Goal: Information Seeking & Learning: Compare options

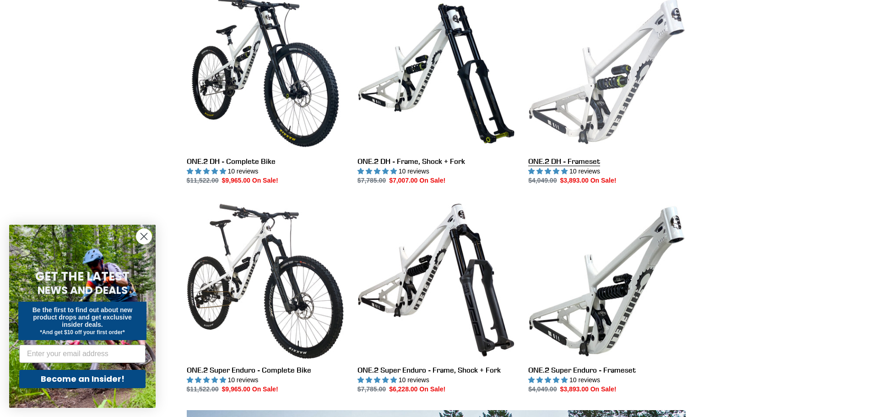
click at [610, 112] on link "ONE.2 DH - Frameset" at bounding box center [606, 89] width 157 height 193
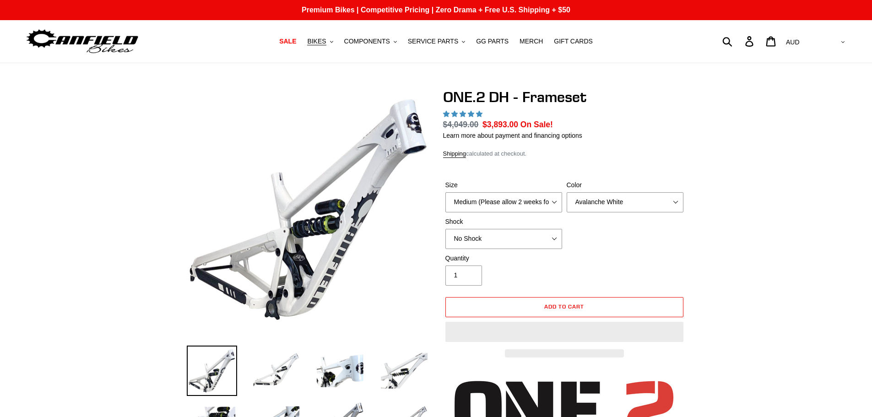
select select "highest-rating"
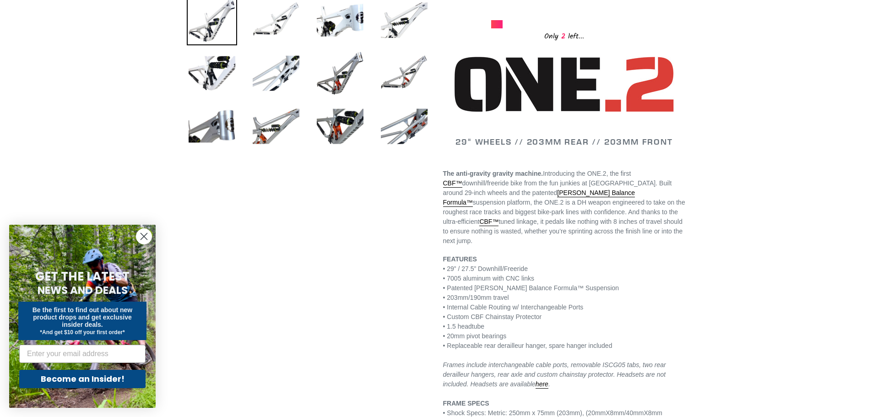
scroll to position [332, 0]
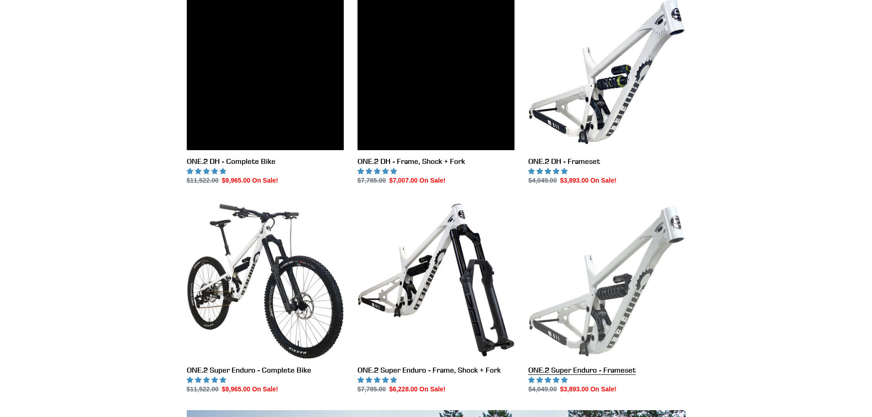
scroll to position [275, 0]
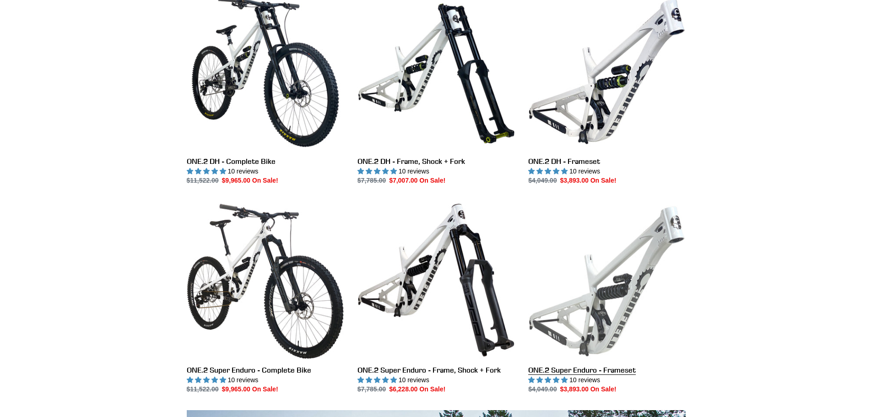
click at [602, 299] on link "ONE.2 Super Enduro - Frameset" at bounding box center [606, 297] width 157 height 193
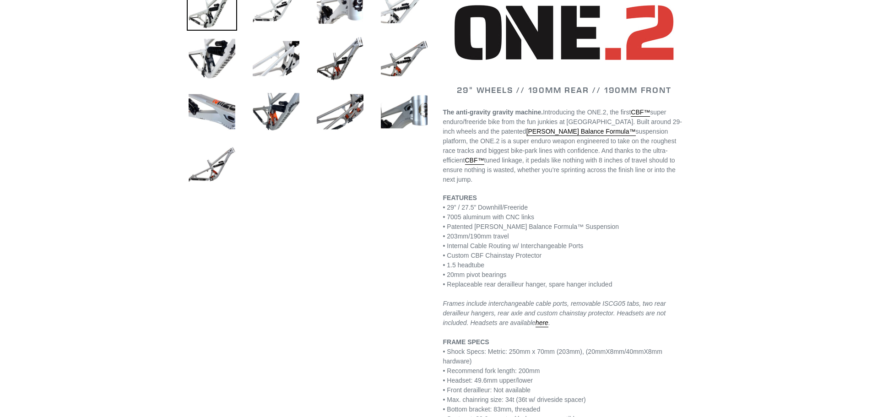
scroll to position [320, 0]
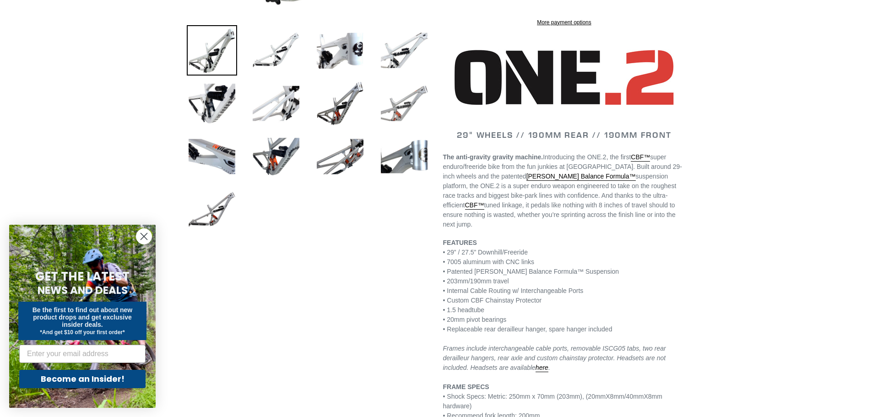
click at [398, 110] on img at bounding box center [404, 103] width 50 height 50
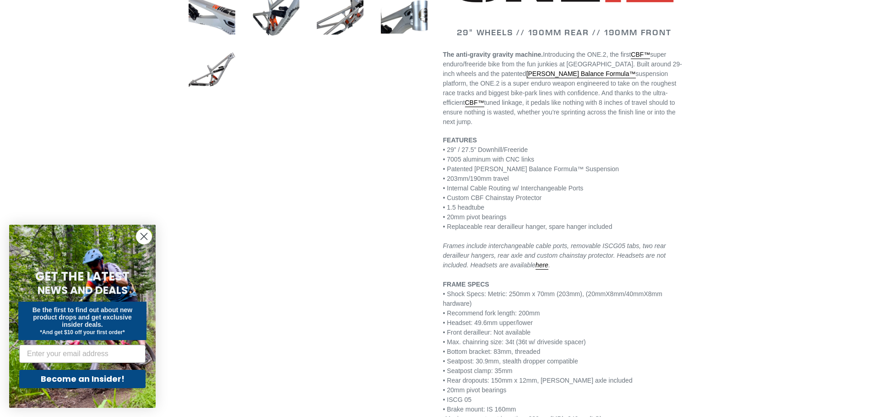
scroll to position [400, 0]
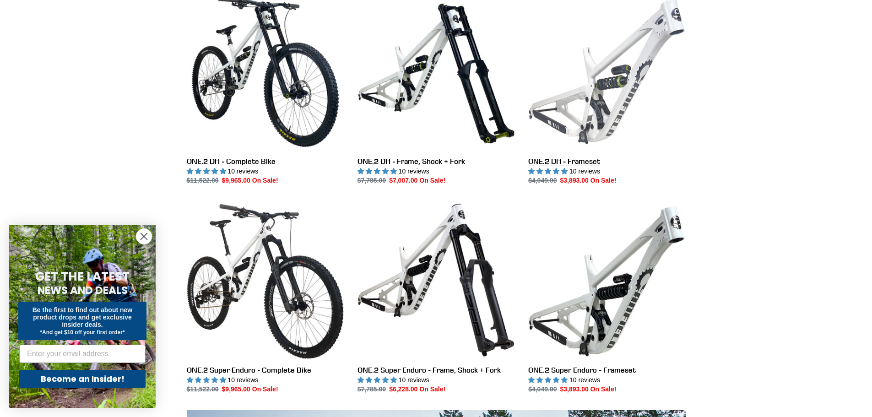
click at [588, 114] on link "ONE.2 DH - Frameset" at bounding box center [606, 89] width 157 height 193
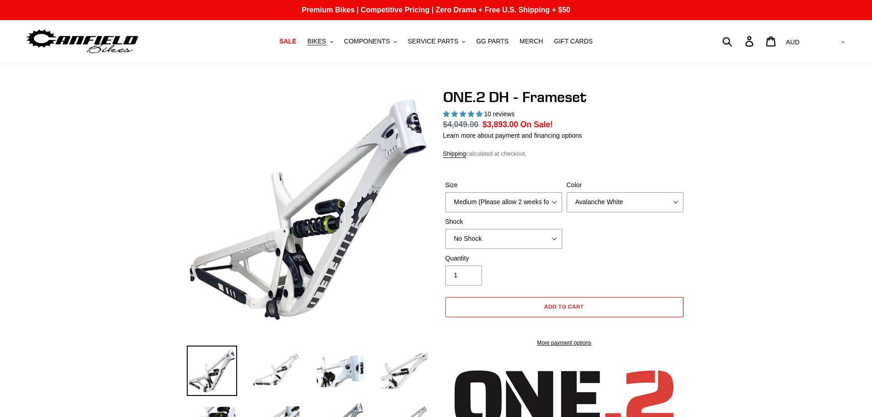
select select "highest-rating"
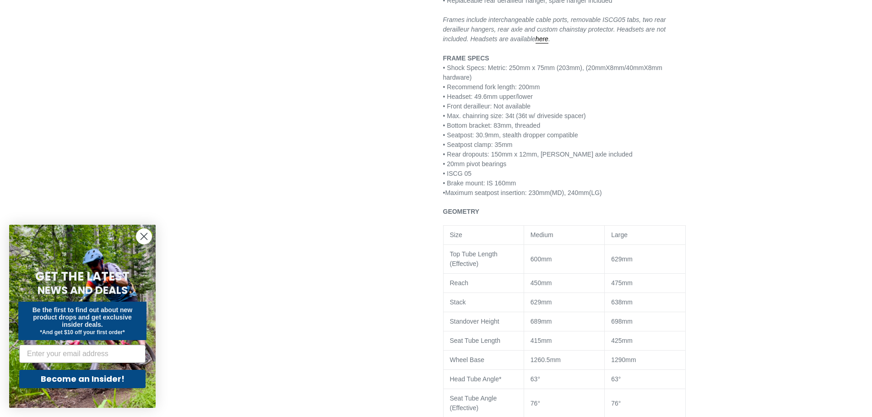
scroll to position [686, 0]
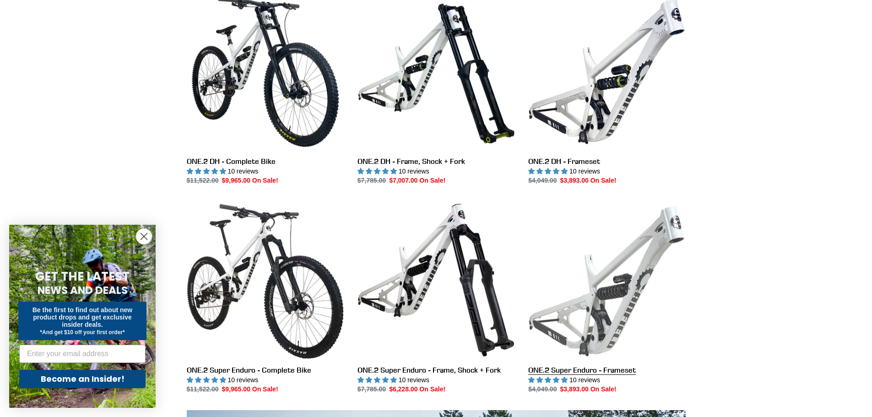
click at [607, 267] on link "ONE.2 Super Enduro - Frameset" at bounding box center [606, 297] width 157 height 193
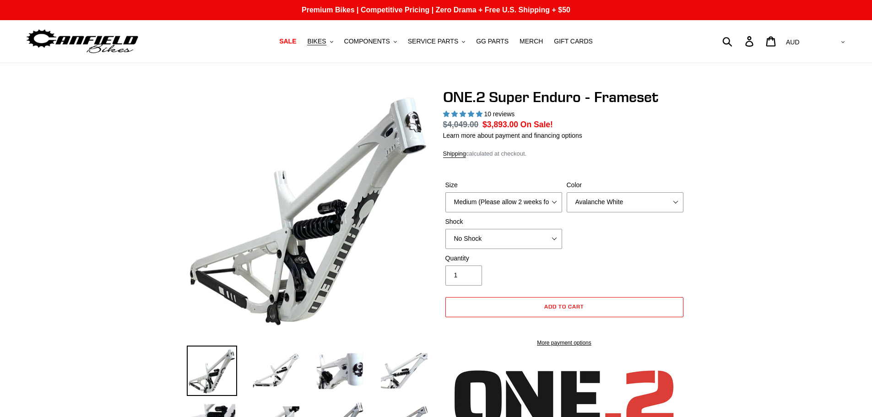
select select "highest-rating"
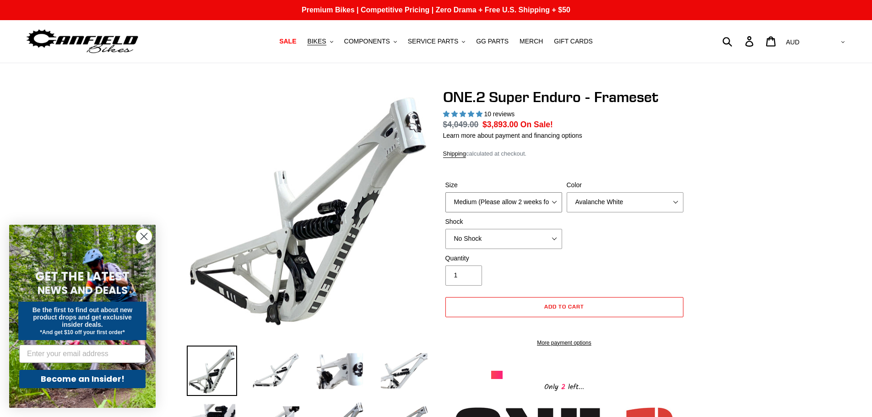
click at [554, 199] on select "Medium (Please allow 2 weeks for delivery) Large (Sold Out)" at bounding box center [503, 202] width 117 height 20
click at [673, 202] on select "Avalanche White Bentonite Grey" at bounding box center [624, 202] width 117 height 20
select select "Bentonite Grey"
click at [566, 192] on select "Avalanche White Bentonite Grey" at bounding box center [624, 202] width 117 height 20
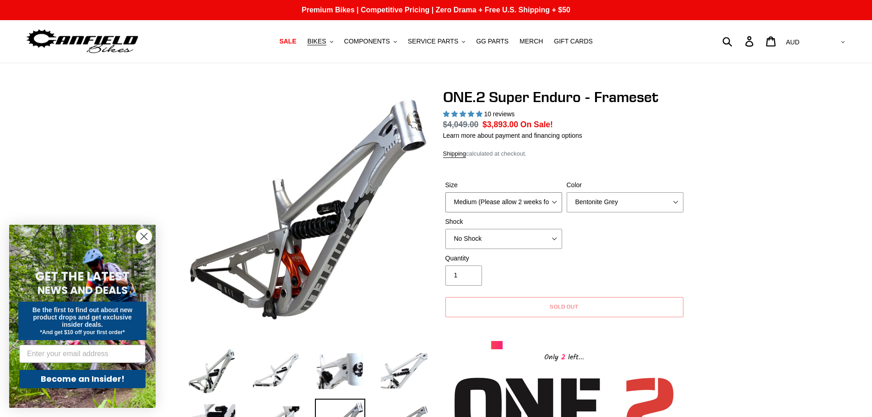
click at [549, 198] on select "Medium (Please allow 2 weeks for delivery) Large (Sold Out)" at bounding box center [503, 202] width 117 height 20
select select "Large (Sold Out)"
click at [445, 192] on select "Medium (Please allow 2 weeks for delivery) Large (Sold Out)" at bounding box center [503, 202] width 117 height 20
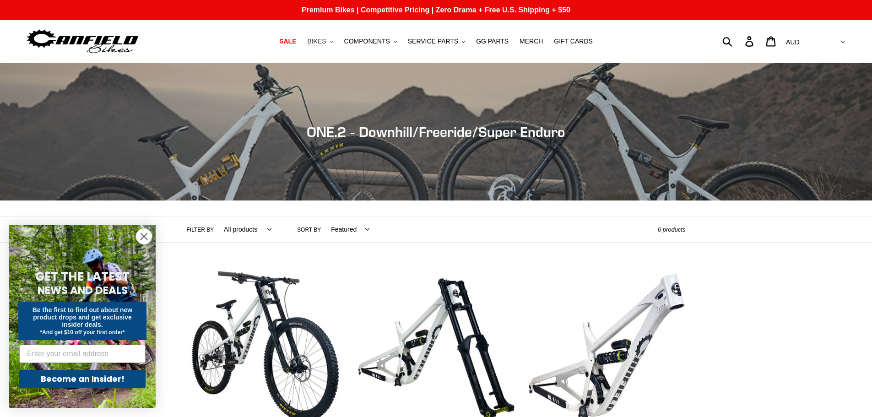
click at [337, 41] on button "BIKES .cls-1{fill:#231f20}" at bounding box center [319, 41] width 35 height 12
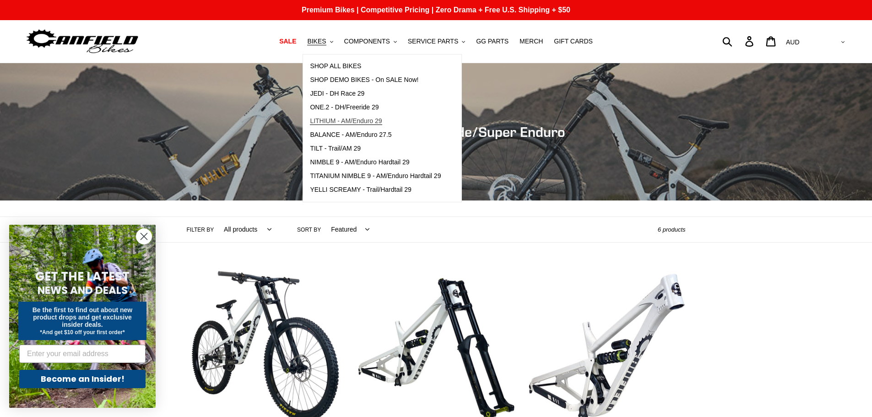
click at [382, 120] on span "LITHIUM - AM/Enduro 29" at bounding box center [346, 121] width 72 height 8
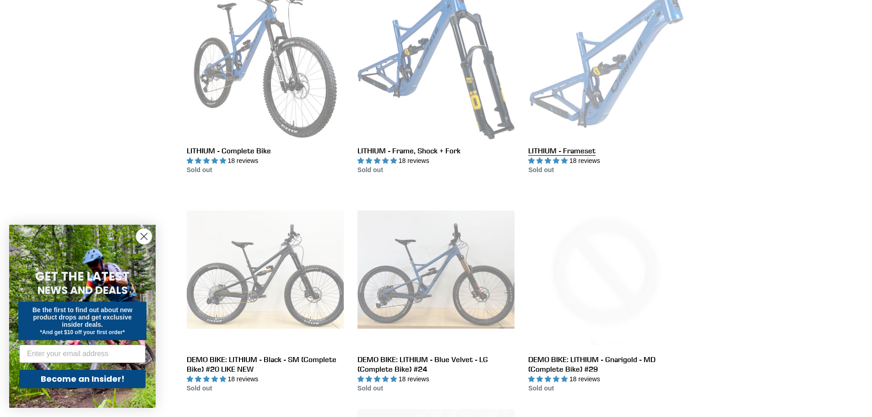
scroll to position [275, 0]
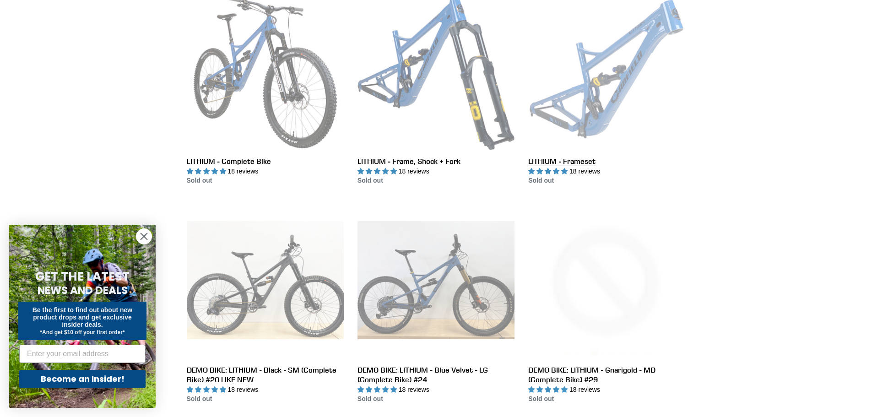
click at [616, 95] on link "LITHIUM - Frameset" at bounding box center [606, 89] width 157 height 193
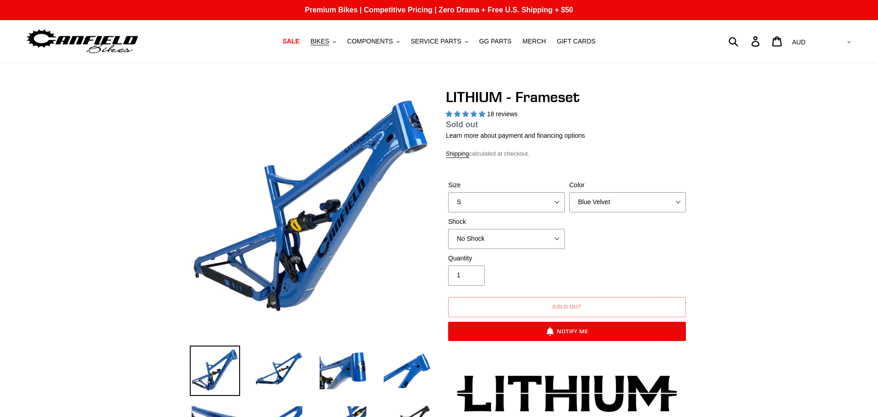
select select "highest-rating"
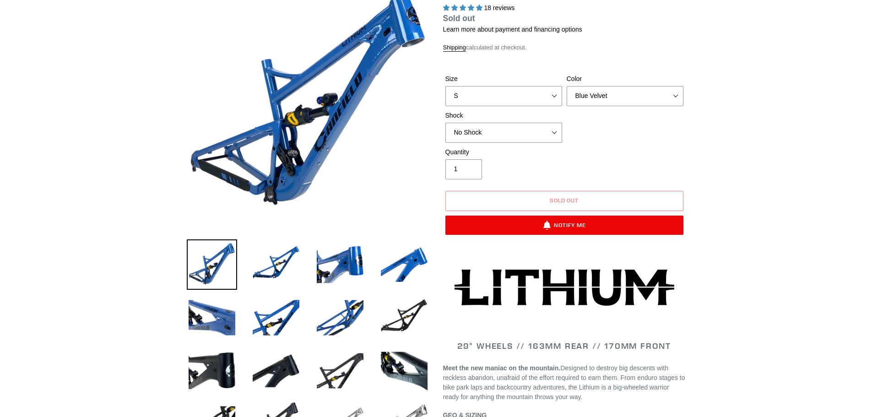
scroll to position [92, 0]
